Goal: Navigation & Orientation: Find specific page/section

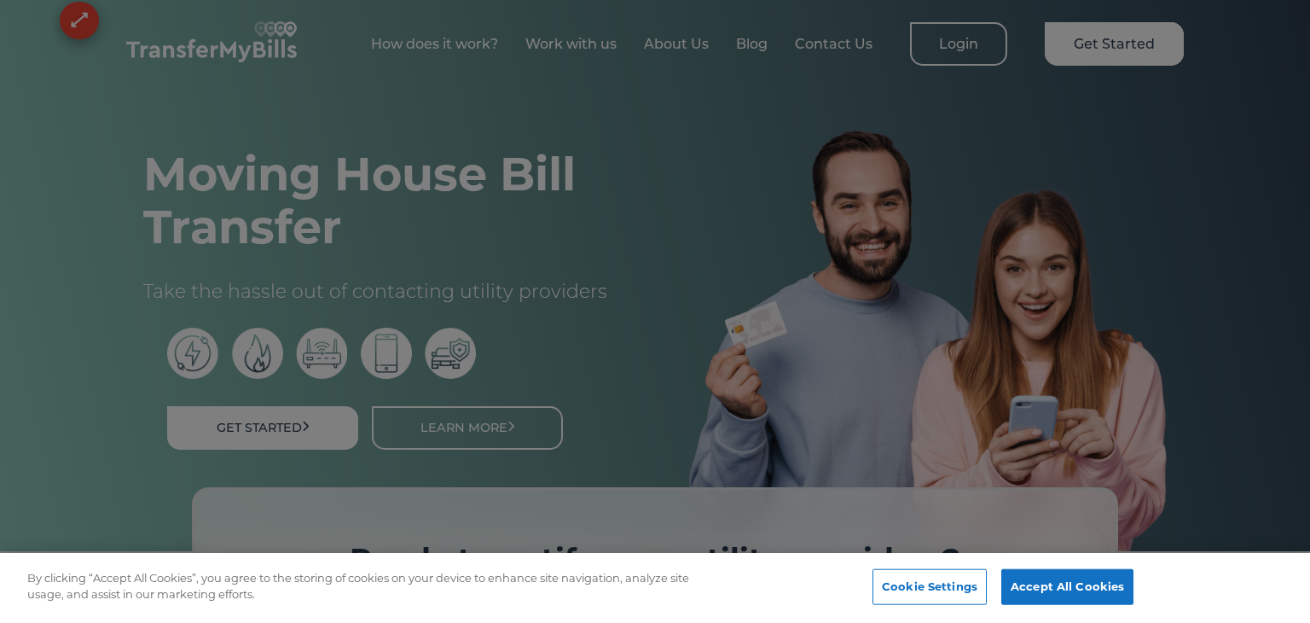
click at [828, 224] on div at bounding box center [655, 311] width 1310 height 623
click at [1021, 597] on button "Accept All Cookies" at bounding box center [1067, 587] width 132 height 36
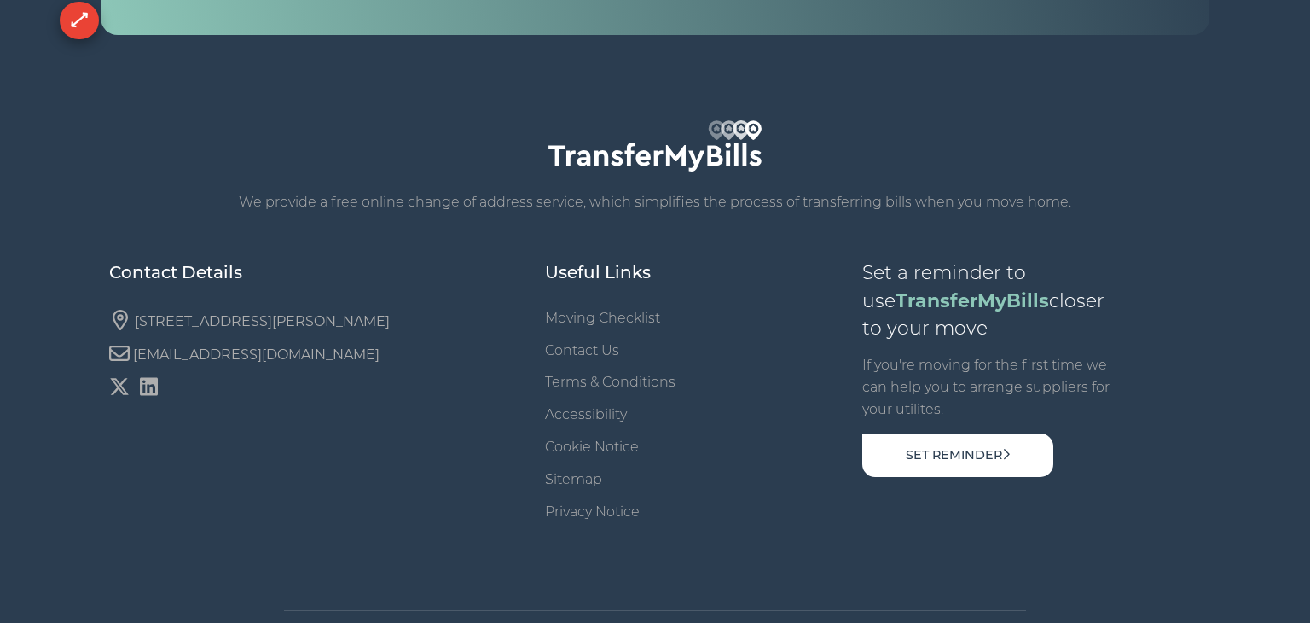
scroll to position [6019, 0]
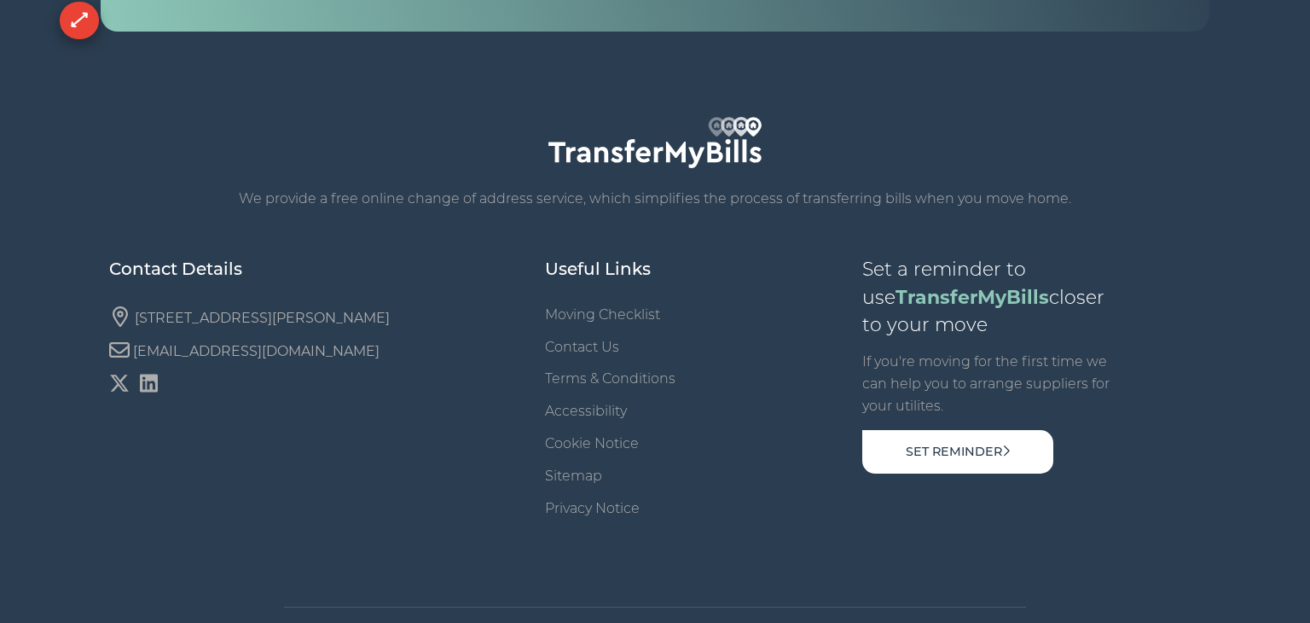
click at [394, 404] on div "We provide a free online change of address service, which simplifies the proces…" at bounding box center [655, 382] width 1092 height 598
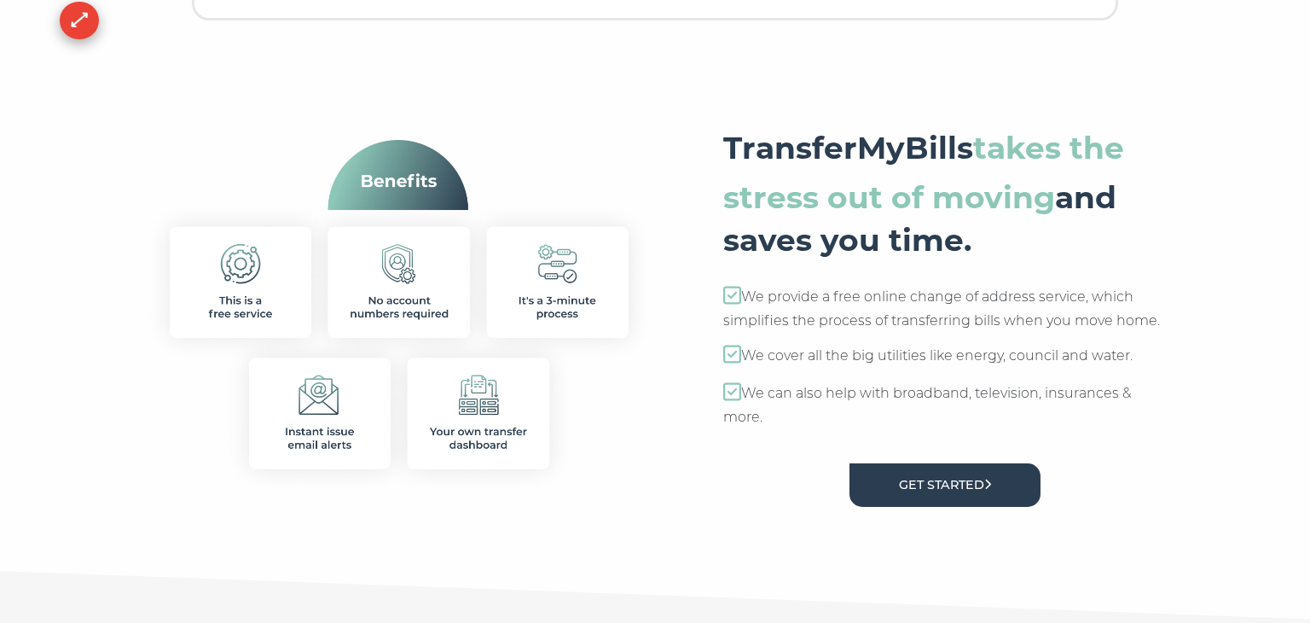
scroll to position [699, 0]
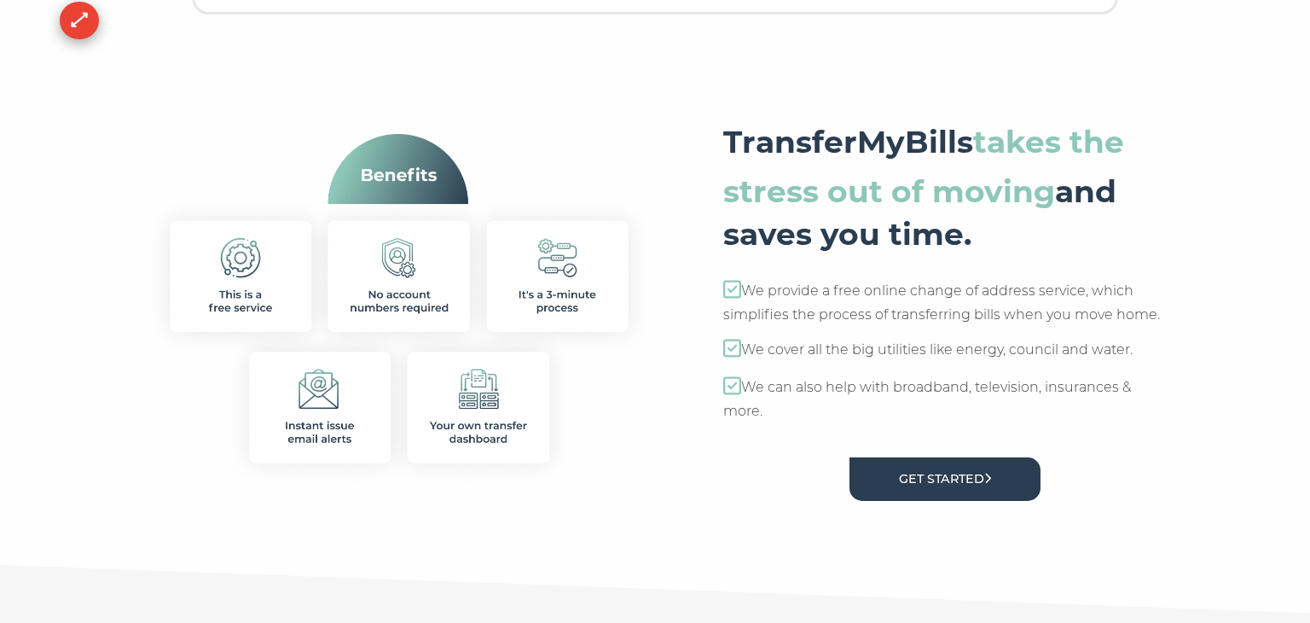
click at [864, 292] on p "We provide a free online change of address service, which simplifies the proces…" at bounding box center [945, 302] width 444 height 47
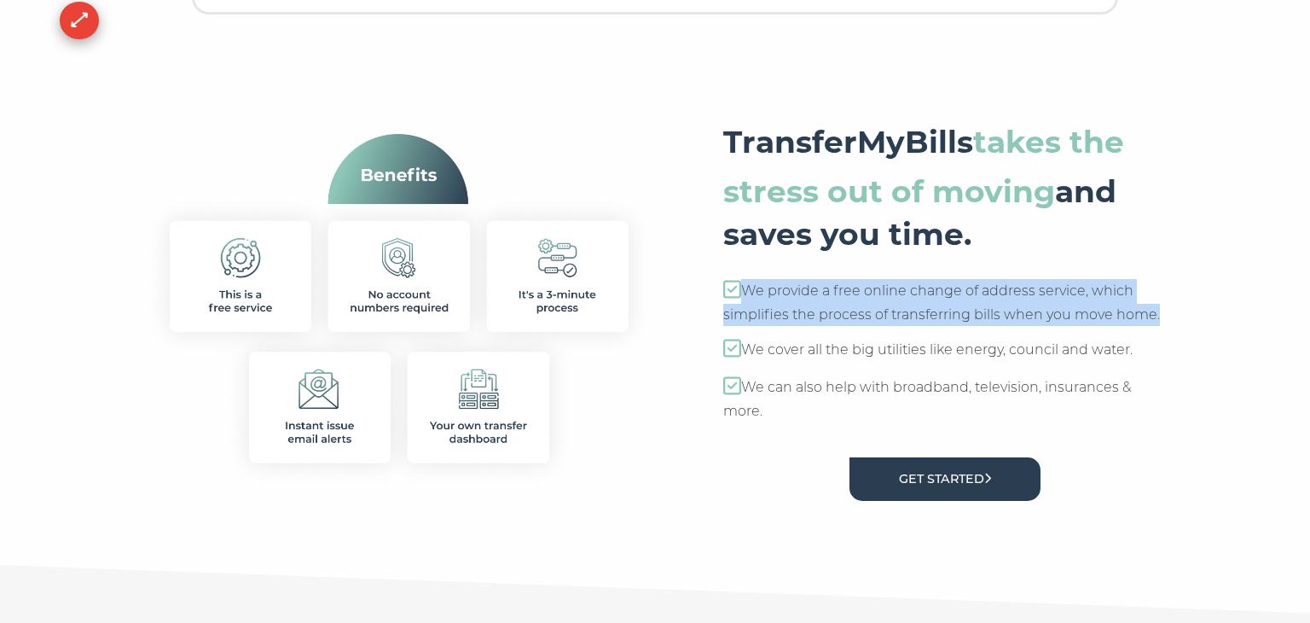
click at [873, 292] on p "We provide a free online change of address service, which simplifies the proces…" at bounding box center [945, 302] width 444 height 47
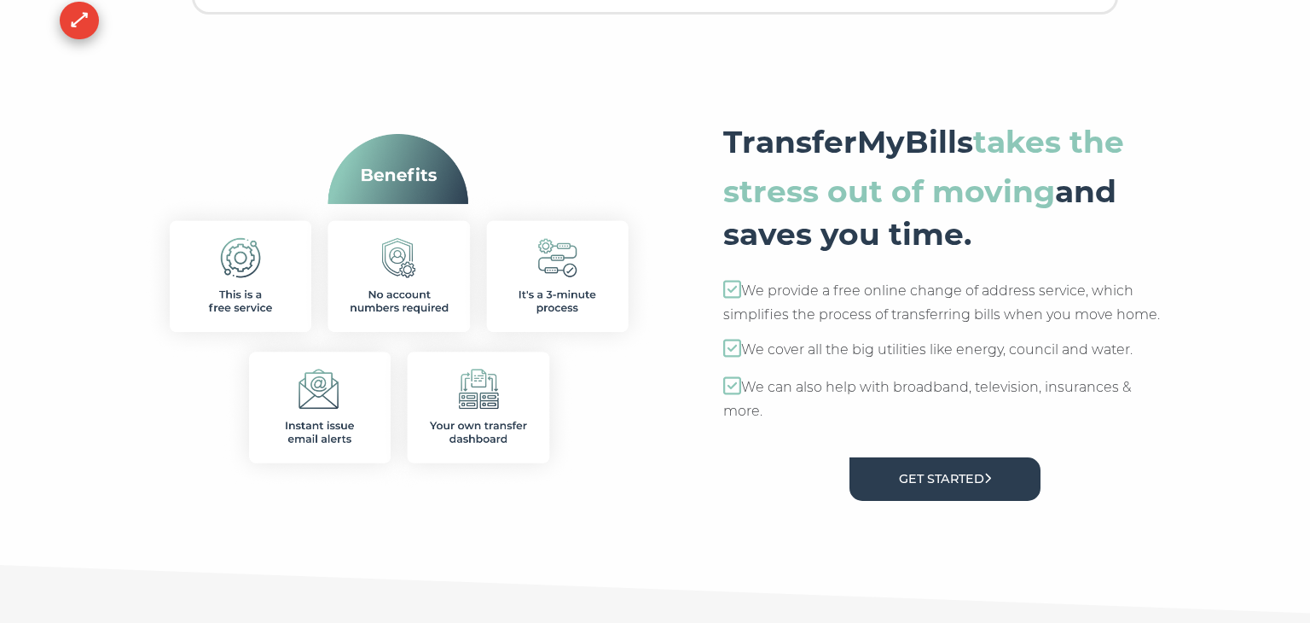
click at [873, 292] on p "We provide a free online change of address service, which simplifies the proces…" at bounding box center [945, 302] width 444 height 47
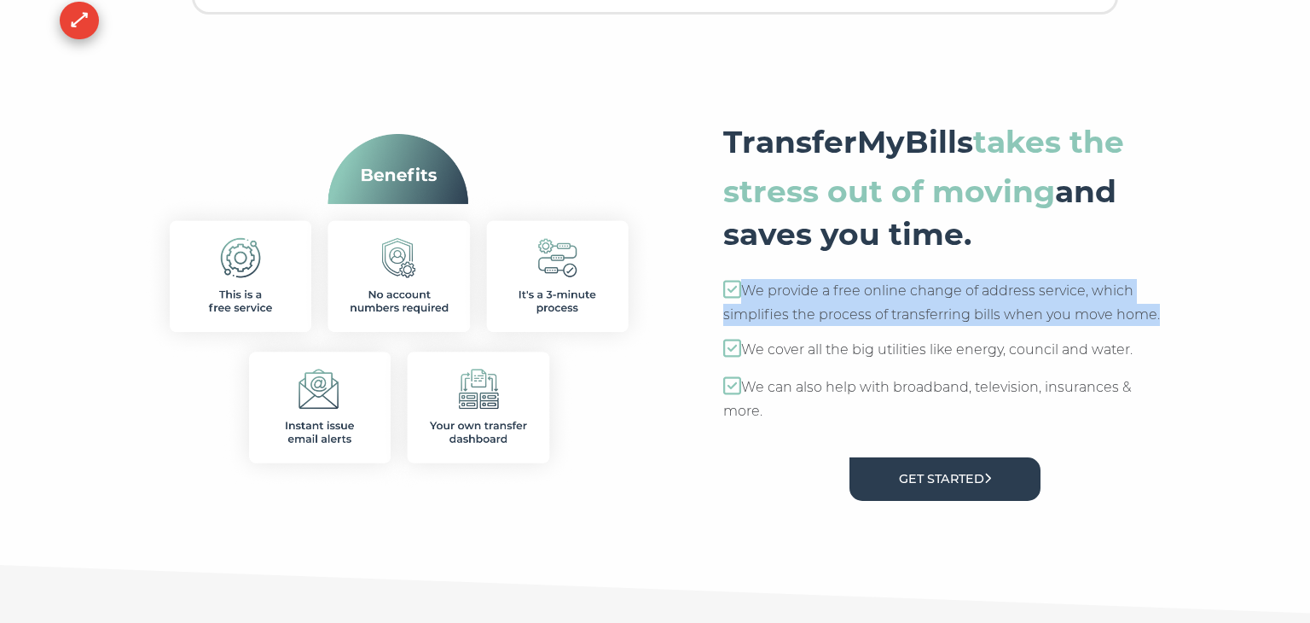
click at [873, 292] on p "We provide a free online change of address service, which simplifies the proces…" at bounding box center [945, 302] width 444 height 47
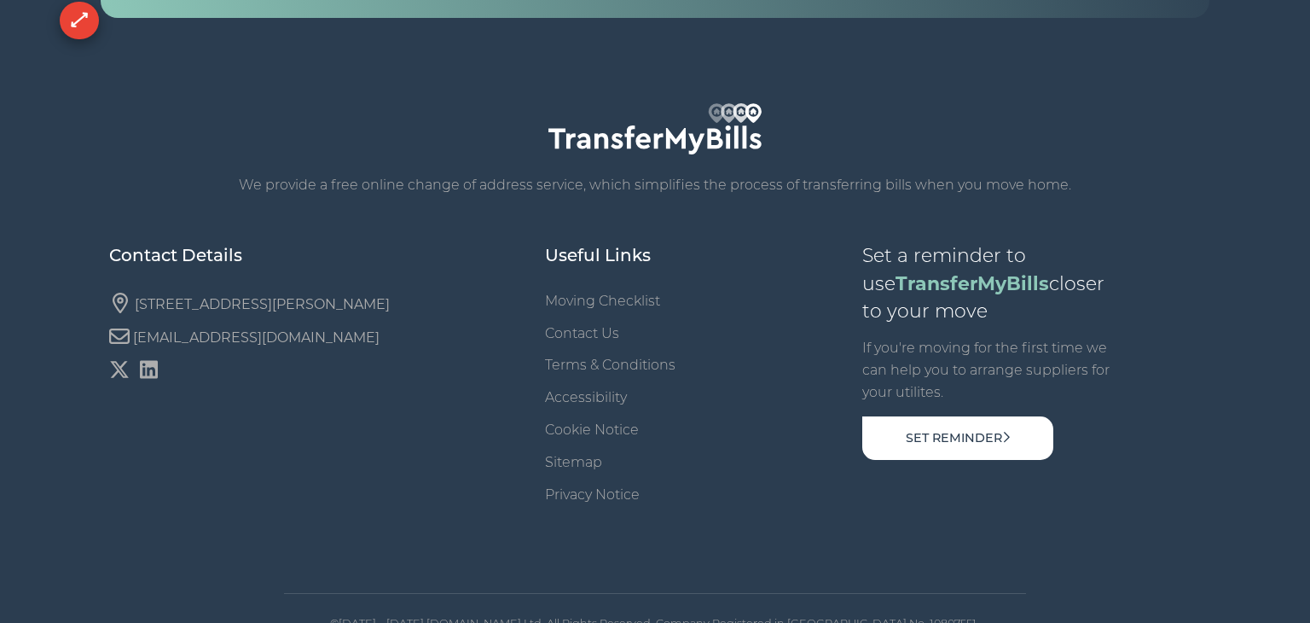
scroll to position [0, 0]
